Goal: Task Accomplishment & Management: Use online tool/utility

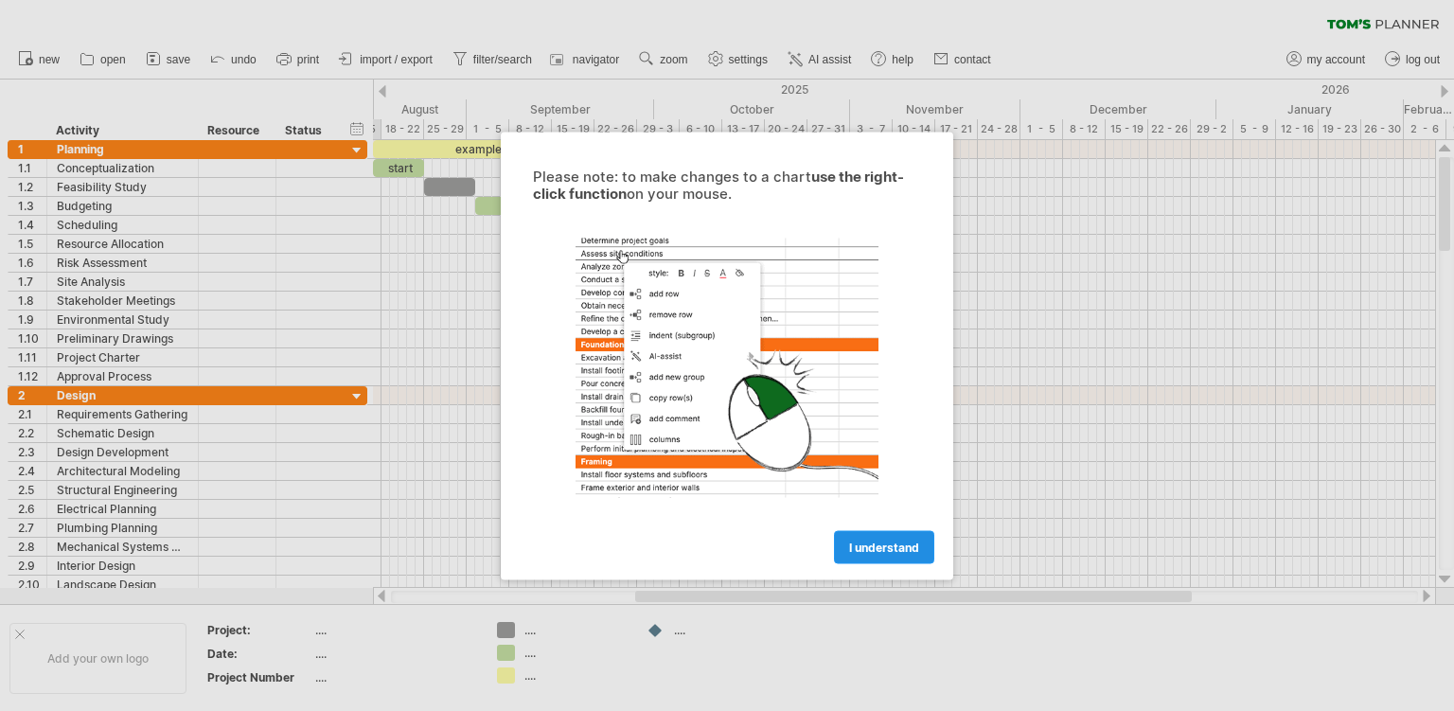
click at [885, 552] on span "I understand" at bounding box center [884, 547] width 70 height 14
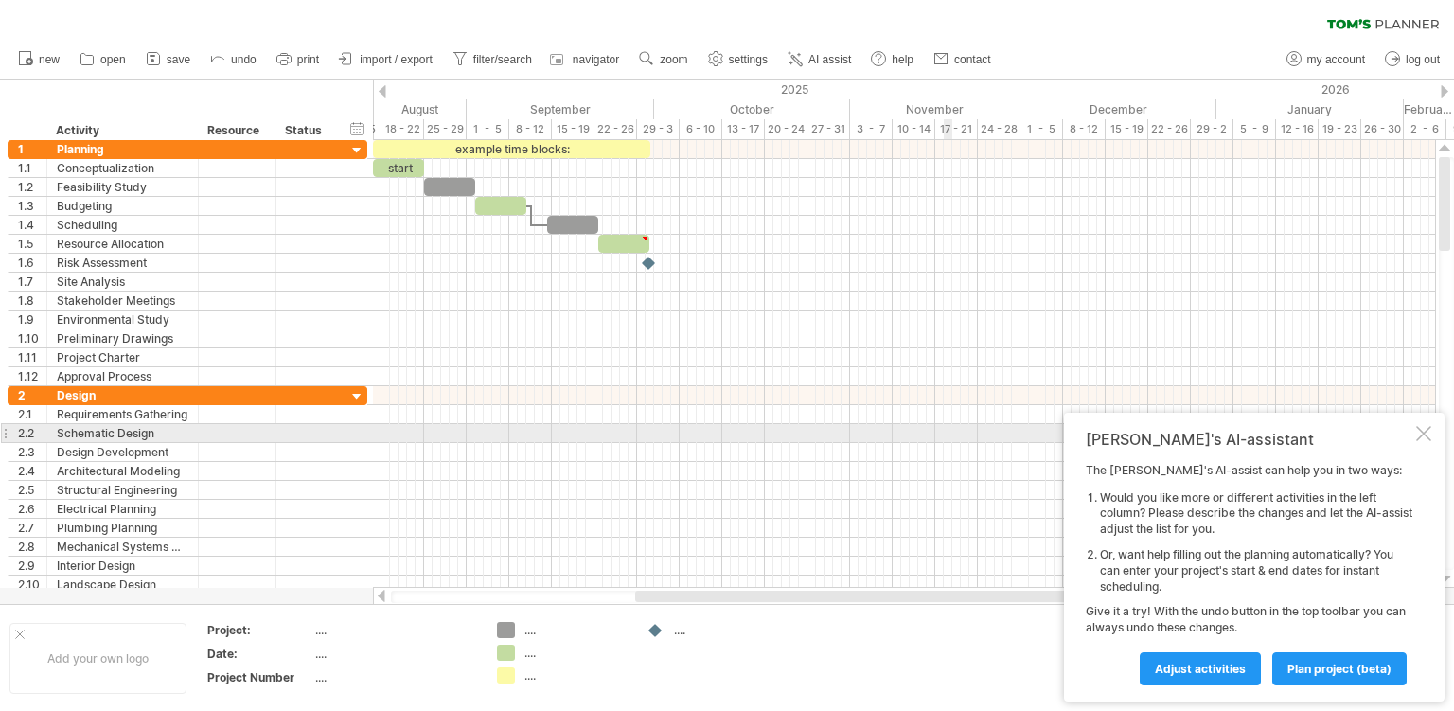
click at [1420, 424] on div "[PERSON_NAME]'s AI-assistant The [PERSON_NAME]'s AI-assist can help you in two …" at bounding box center [1254, 557] width 381 height 289
click at [1417, 427] on div at bounding box center [1424, 433] width 15 height 15
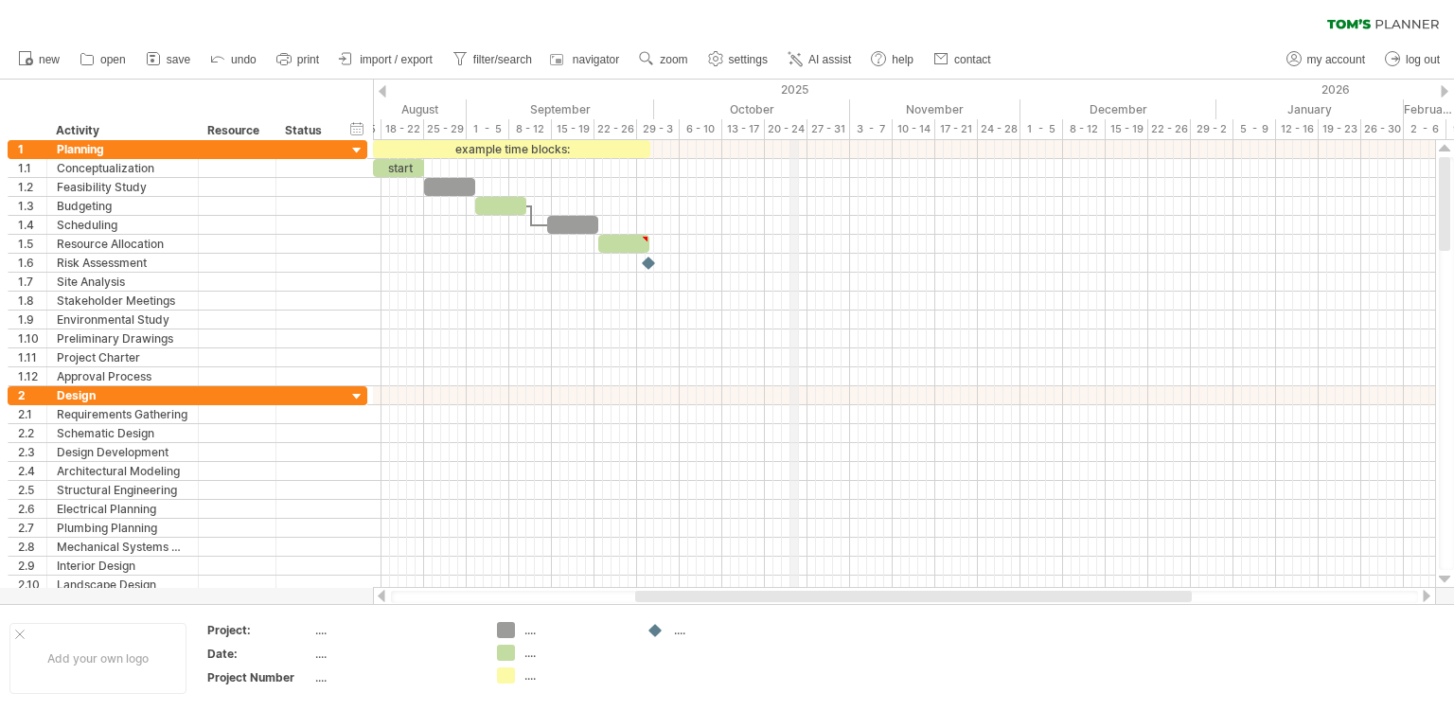
click at [796, 85] on div "2025" at bounding box center [104, 90] width 2224 height 20
click at [812, 87] on div "2025" at bounding box center [104, 90] width 2224 height 20
click at [170, 66] on span "save" at bounding box center [179, 59] width 24 height 13
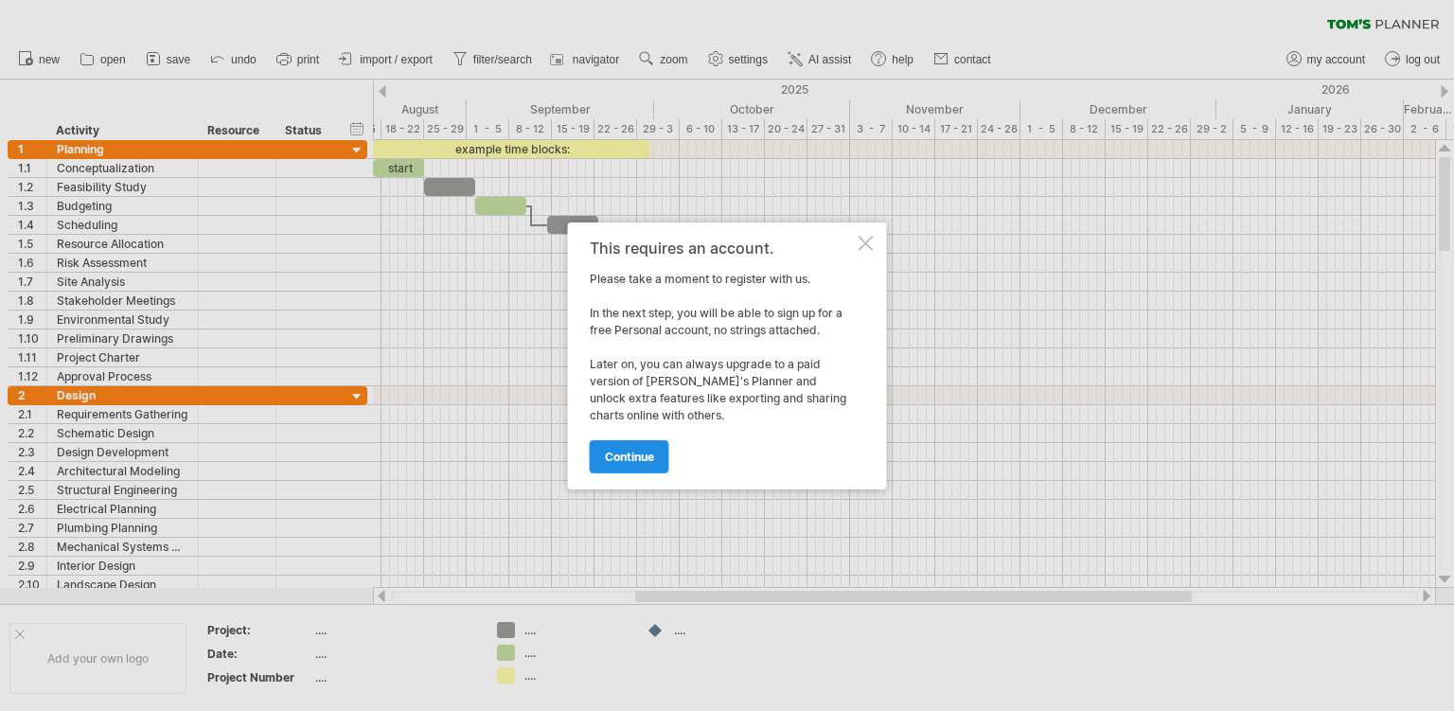
click at [656, 472] on link "continue" at bounding box center [630, 456] width 80 height 33
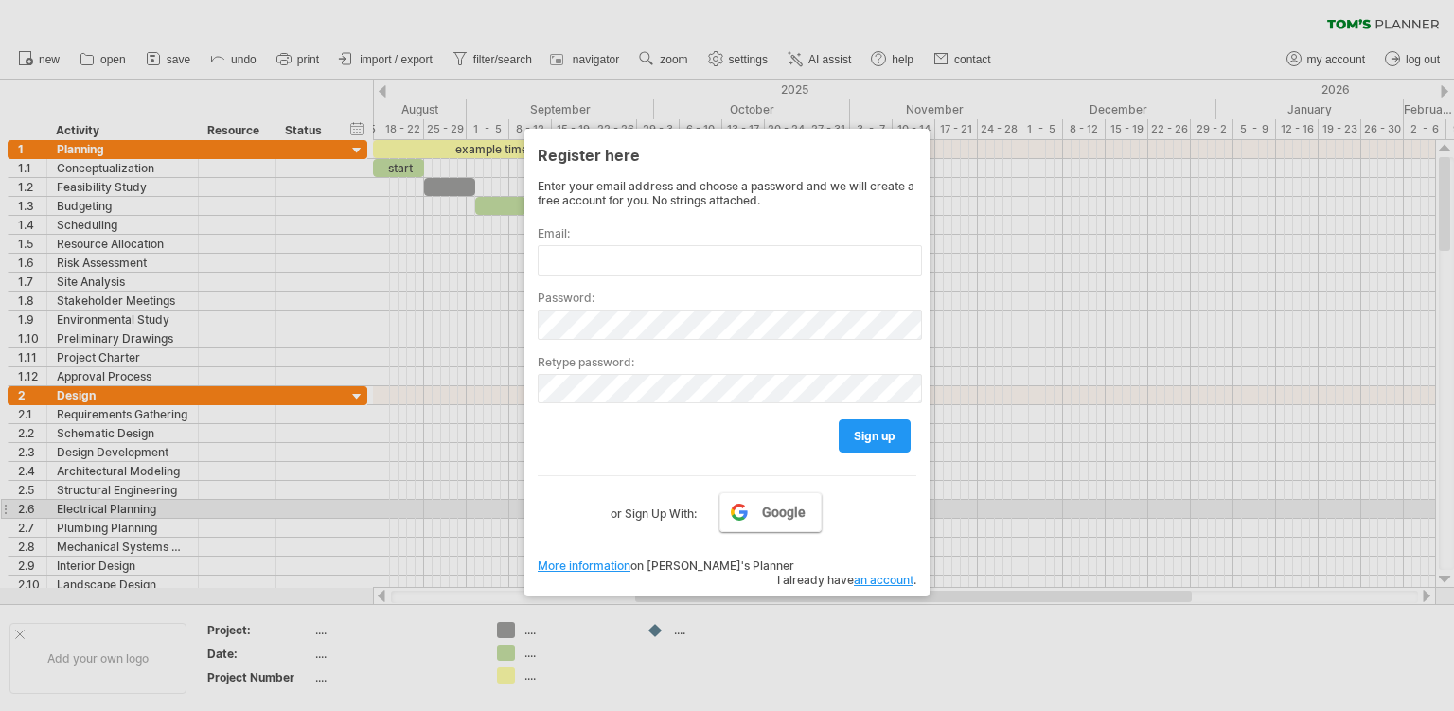
click at [795, 510] on span "Google" at bounding box center [784, 512] width 44 height 15
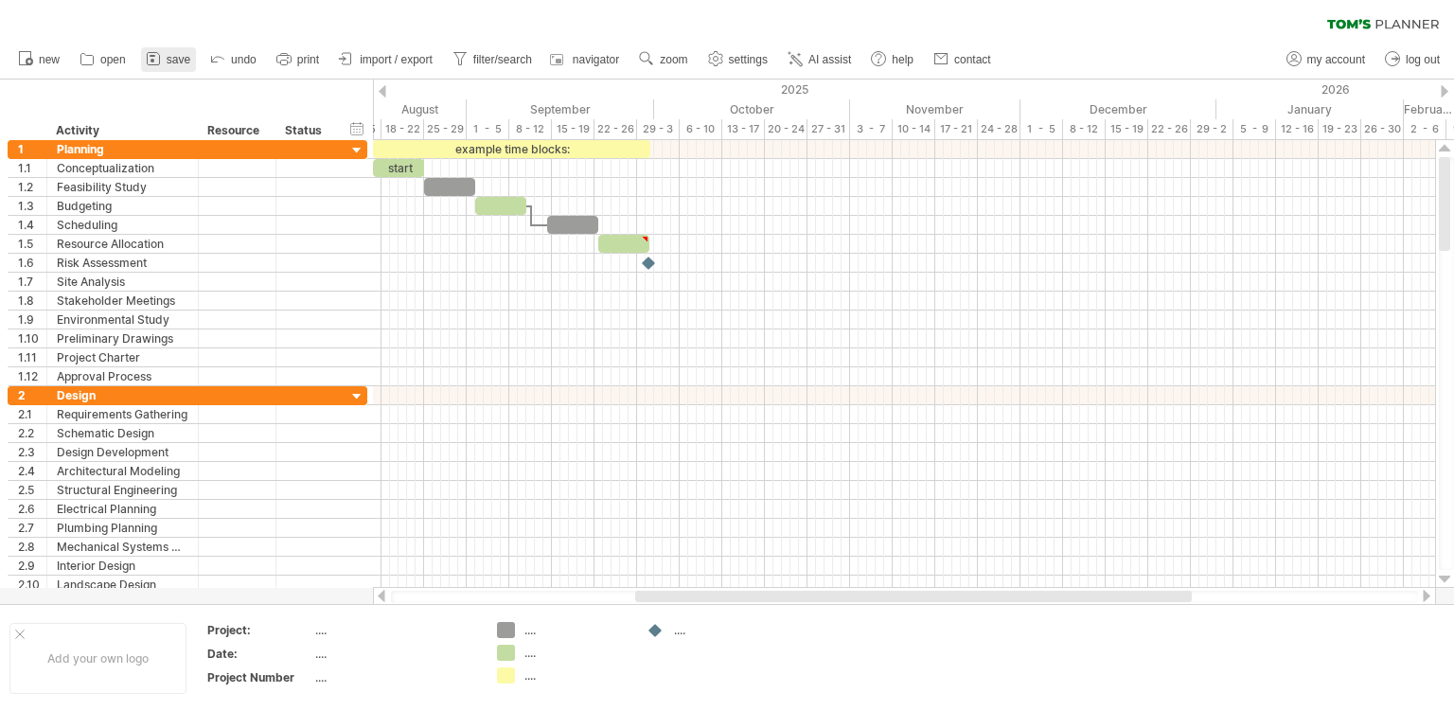
click at [178, 57] on span "save" at bounding box center [179, 59] width 24 height 13
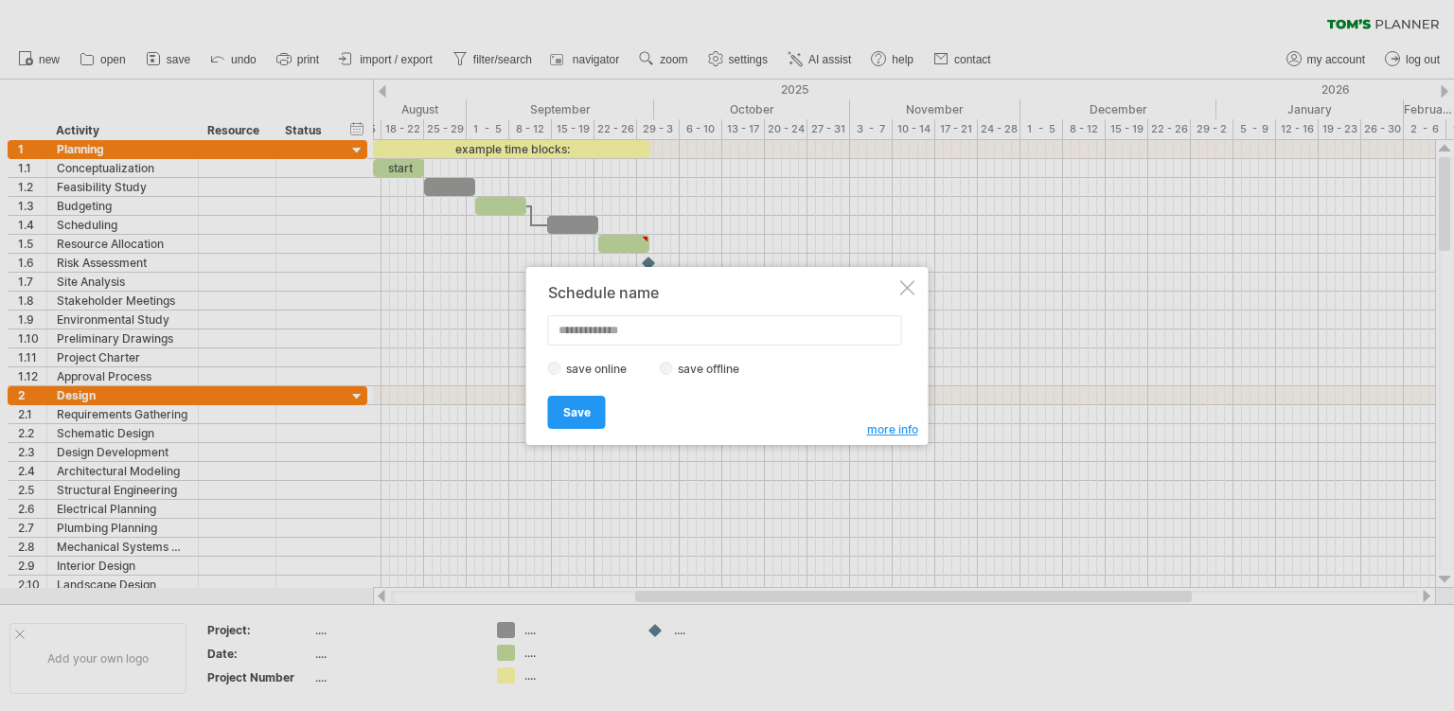
click at [725, 370] on label "save offline" at bounding box center [714, 369] width 82 height 14
click at [690, 344] on input "text" at bounding box center [725, 330] width 354 height 30
type input "**********"
click at [579, 424] on link "Save" at bounding box center [577, 412] width 58 height 33
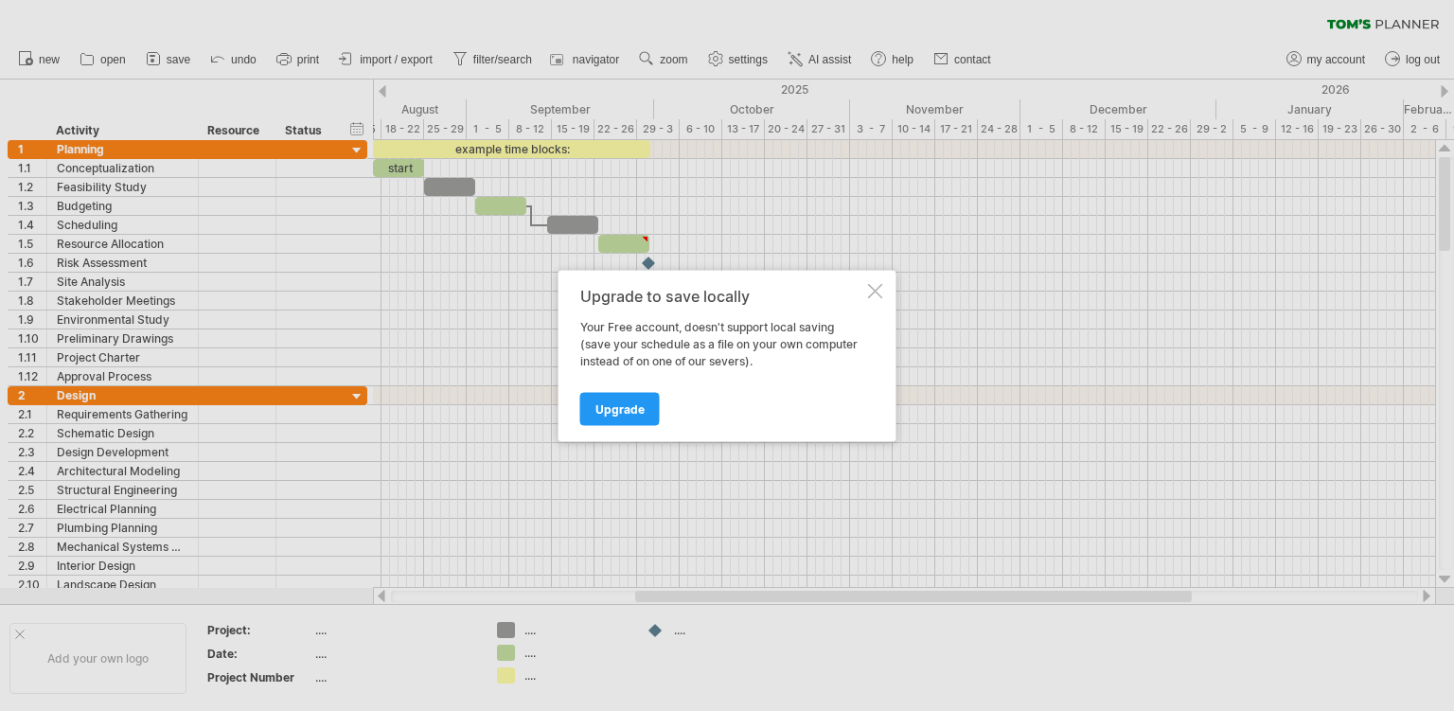
click at [884, 282] on div "Upgrade to save locally Your Free account, doesn't support local saving (save y…" at bounding box center [728, 355] width 338 height 171
click at [882, 293] on div at bounding box center [875, 290] width 15 height 15
